Goal: Find specific page/section: Find specific page/section

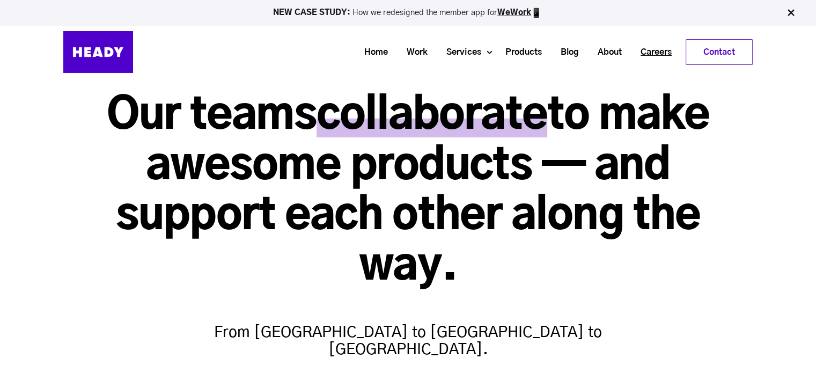
click at [636, 48] on link "Careers" at bounding box center [652, 52] width 50 height 20
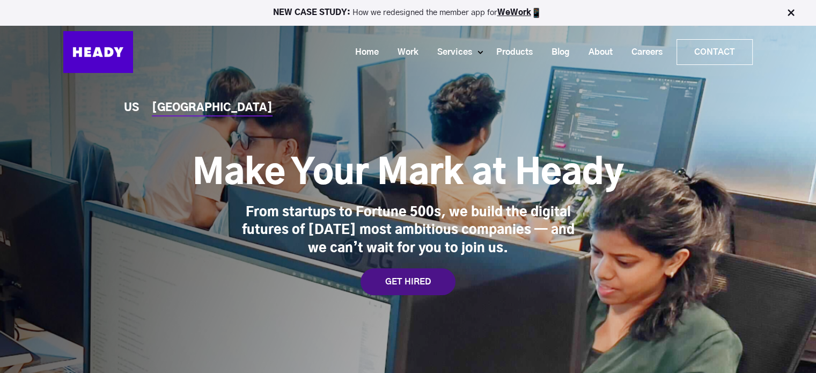
click at [400, 275] on div "GET HIRED" at bounding box center [407, 281] width 95 height 27
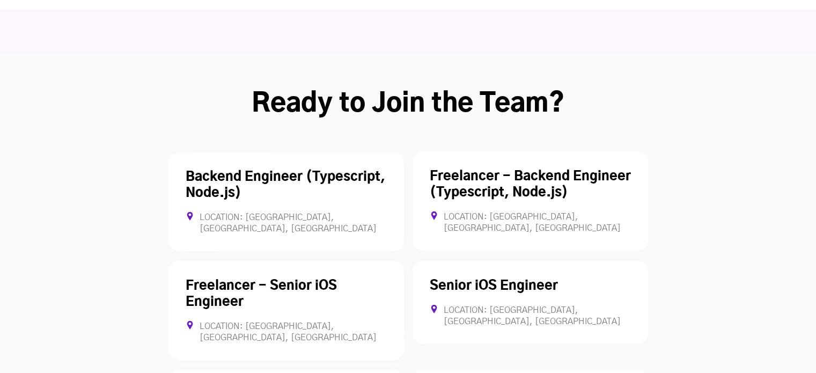
scroll to position [2928, 0]
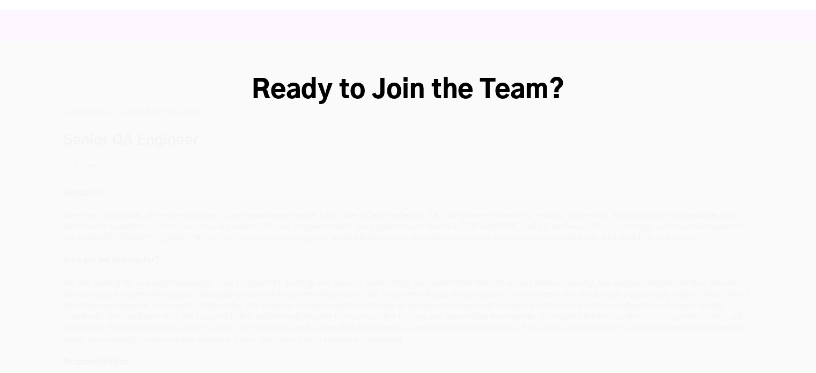
scroll to position [2981, 0]
